Goal: Task Accomplishment & Management: Manage account settings

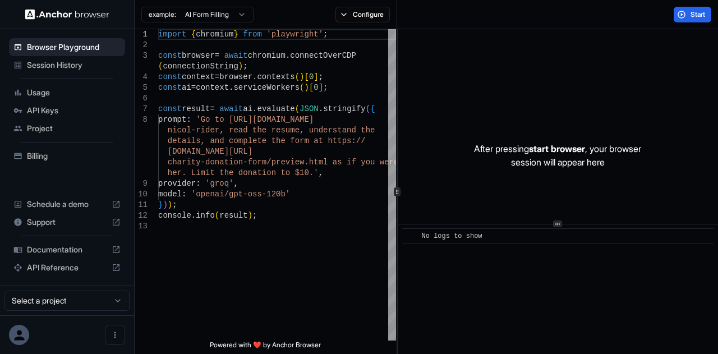
click at [42, 112] on span "API Keys" at bounding box center [74, 110] width 94 height 11
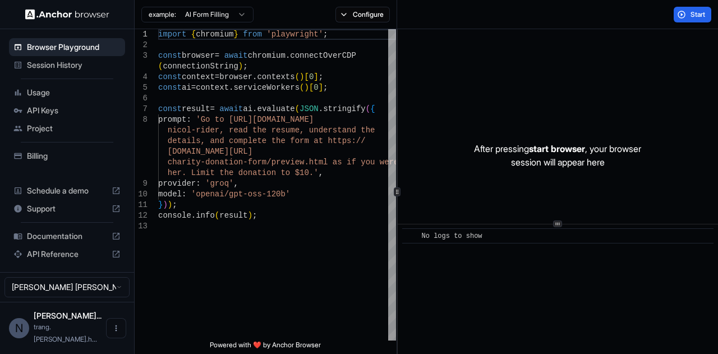
click at [79, 112] on span "API Keys" at bounding box center [74, 110] width 94 height 11
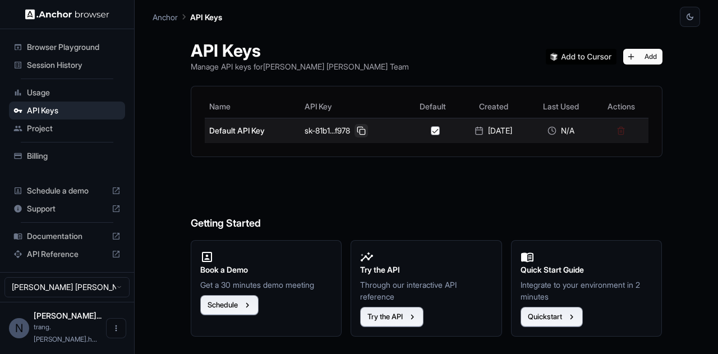
click at [355, 128] on button at bounding box center [361, 130] width 13 height 13
